Goal: Consume media (video, audio)

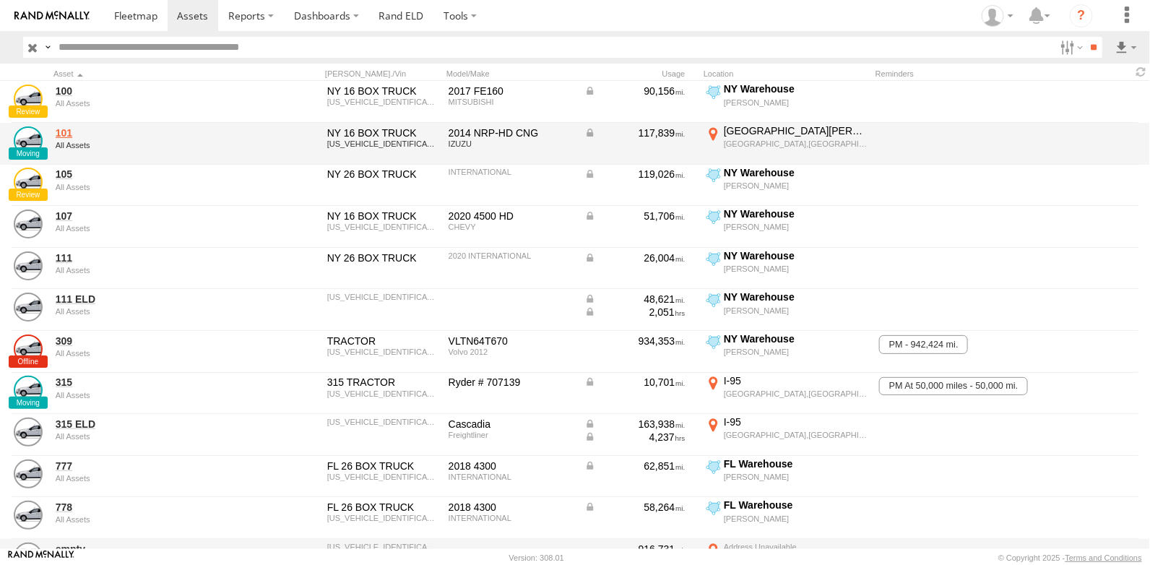
click at [66, 131] on link "101" at bounding box center [155, 132] width 198 height 13
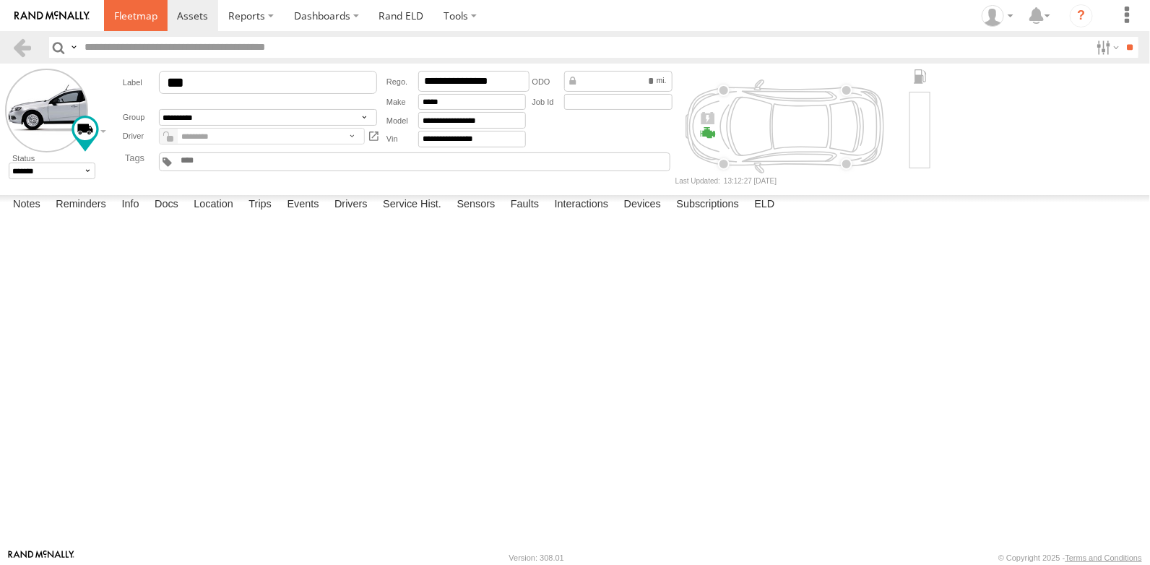
click at [149, 21] on span at bounding box center [135, 16] width 43 height 14
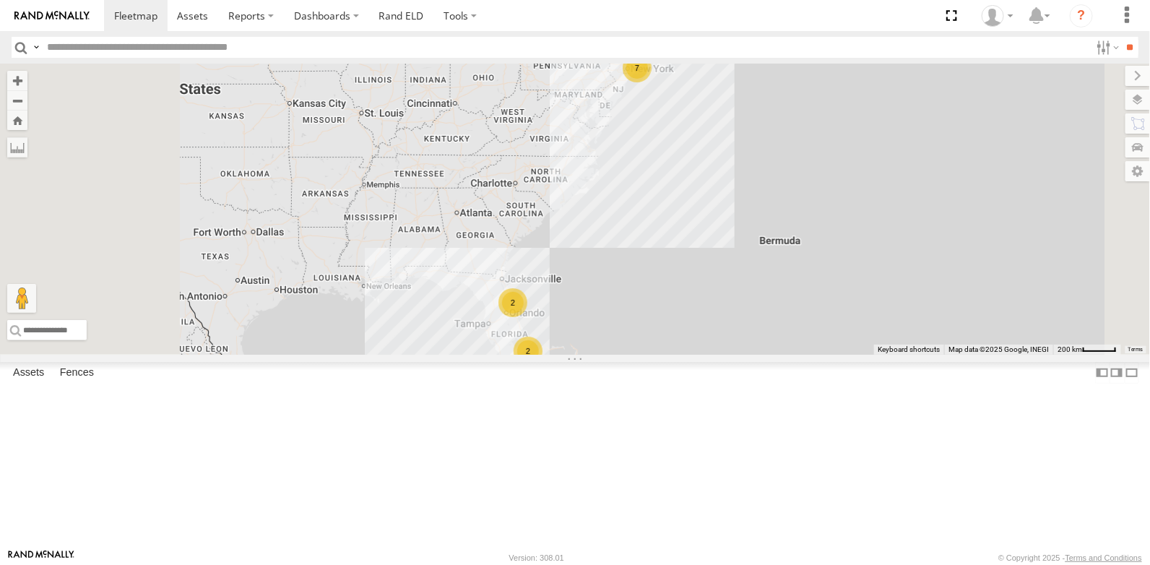
click at [0, 0] on link at bounding box center [0, 0] width 0 height 0
click at [0, 0] on div "Video" at bounding box center [0, 0] width 0 height 0
click at [0, 0] on link at bounding box center [0, 0] width 0 height 0
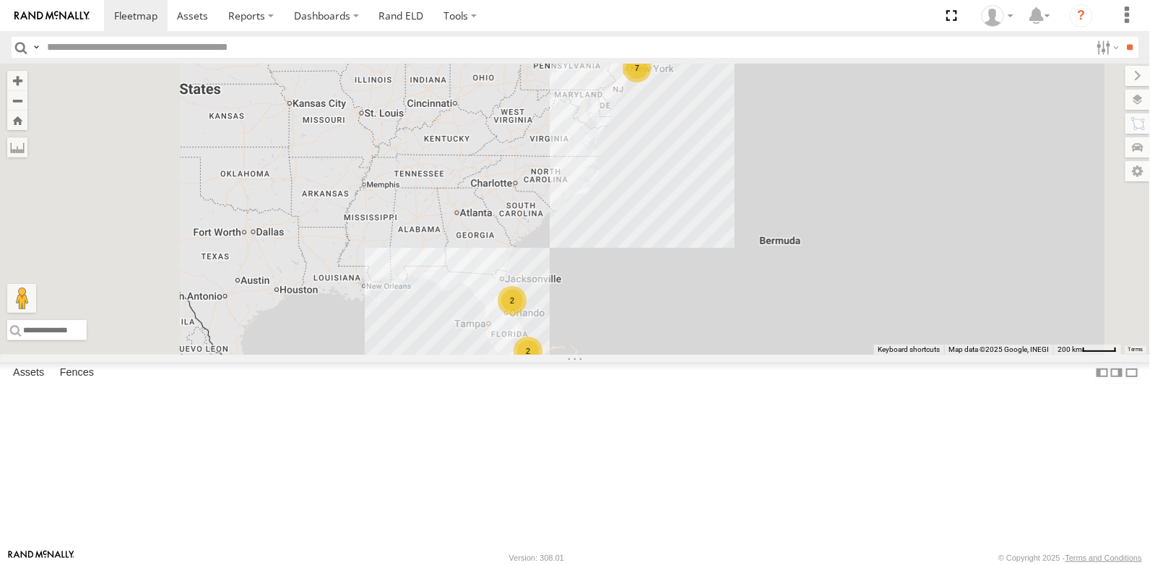
click at [0, 0] on link at bounding box center [0, 0] width 0 height 0
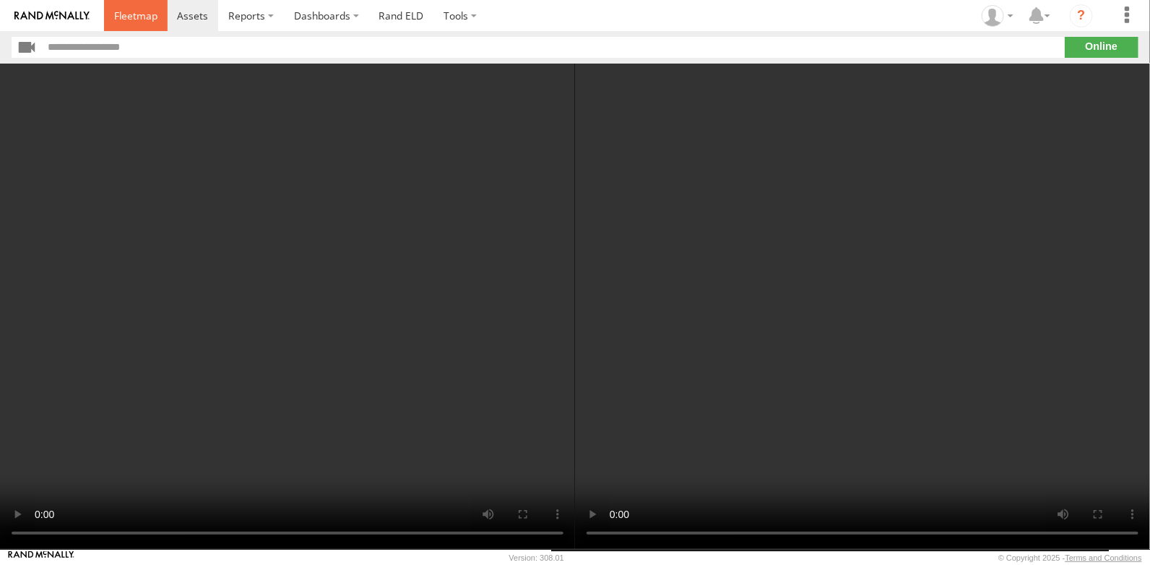
click at [142, 19] on span at bounding box center [135, 16] width 43 height 14
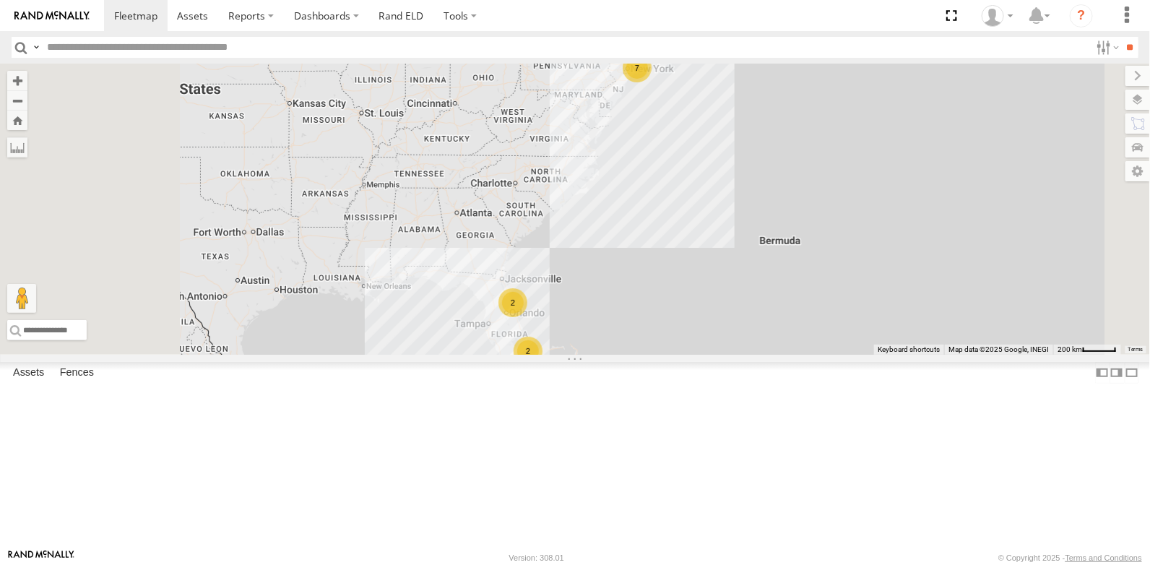
click at [0, 0] on link at bounding box center [0, 0] width 0 height 0
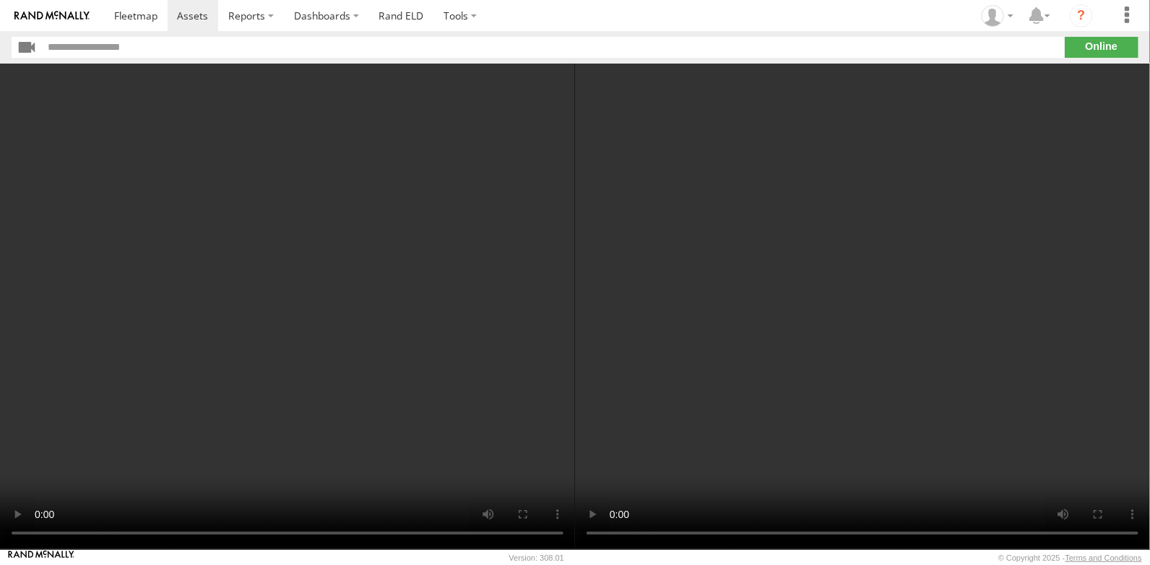
click at [524, 323] on video at bounding box center [287, 306] width 575 height 485
